Goal: Book appointment/travel/reservation

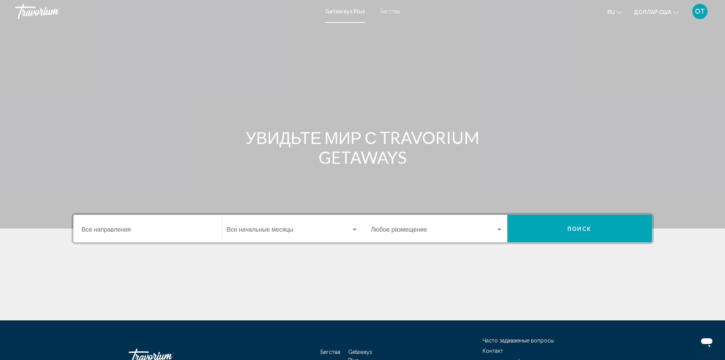
click at [578, 224] on button "Поиск" at bounding box center [579, 228] width 145 height 27
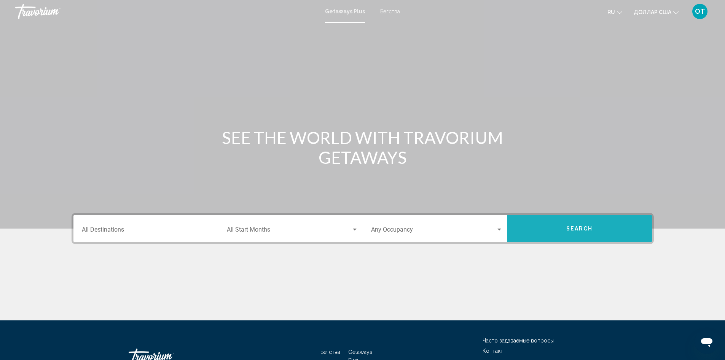
click at [599, 235] on button "Search" at bounding box center [579, 228] width 145 height 27
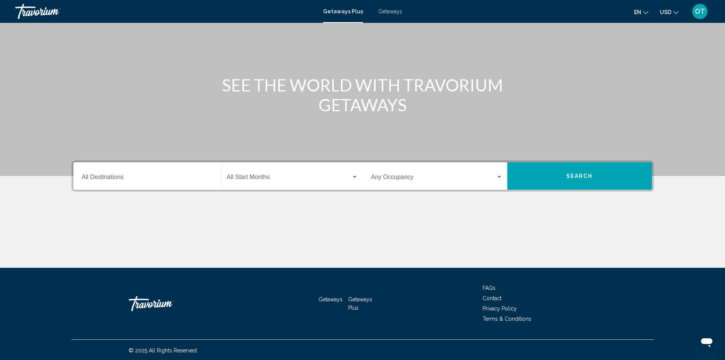
scroll to position [54, 0]
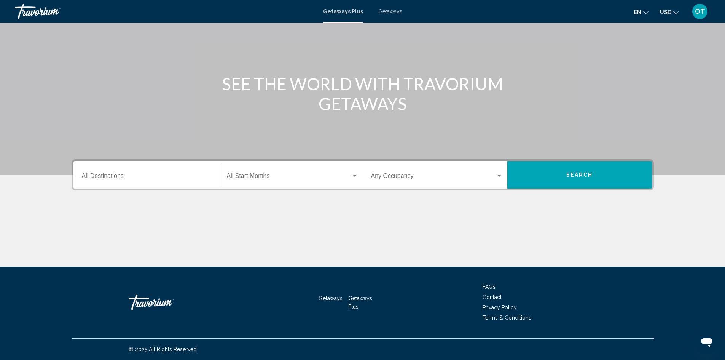
click at [567, 179] on button "Search" at bounding box center [579, 174] width 145 height 27
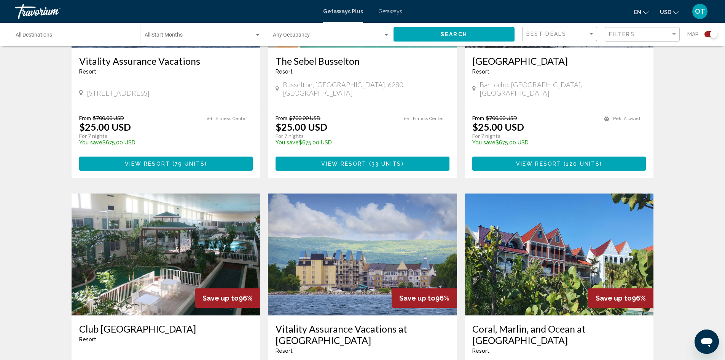
scroll to position [419, 0]
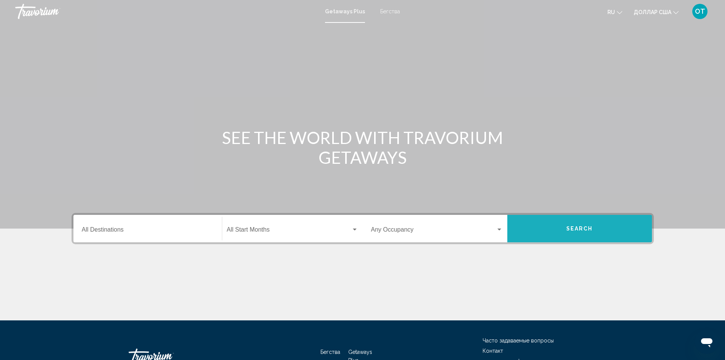
click at [586, 232] on button "Search" at bounding box center [579, 228] width 145 height 27
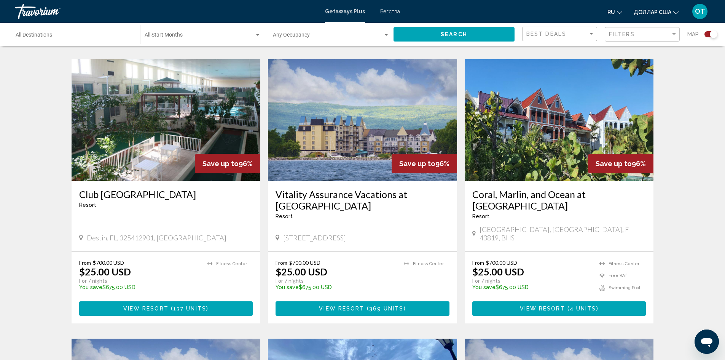
scroll to position [533, 0]
